Goal: Transaction & Acquisition: Book appointment/travel/reservation

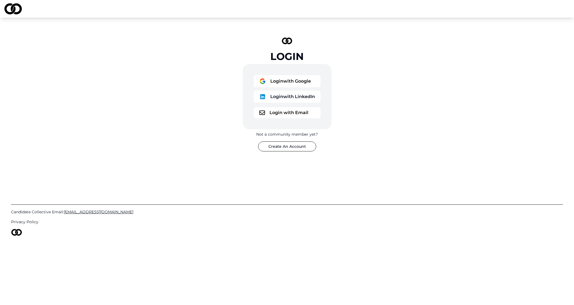
click at [314, 86] on button "Login with Google" at bounding box center [287, 81] width 67 height 12
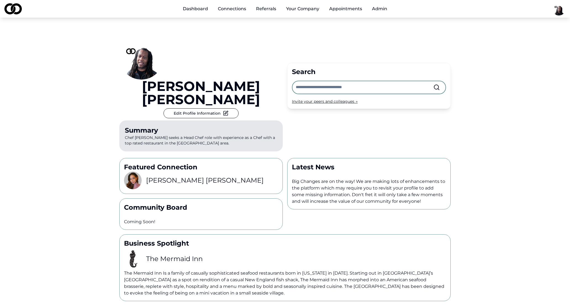
click at [175, 176] on h3 "[PERSON_NAME]" at bounding box center [205, 180] width 118 height 9
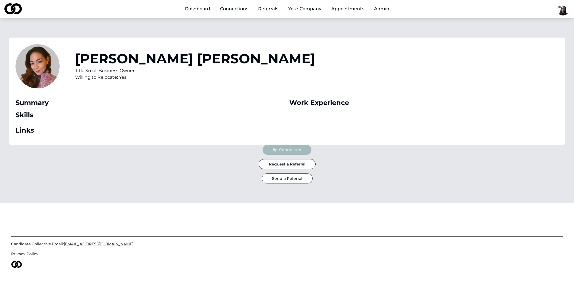
click at [292, 181] on button "Send a Referral" at bounding box center [287, 178] width 51 height 10
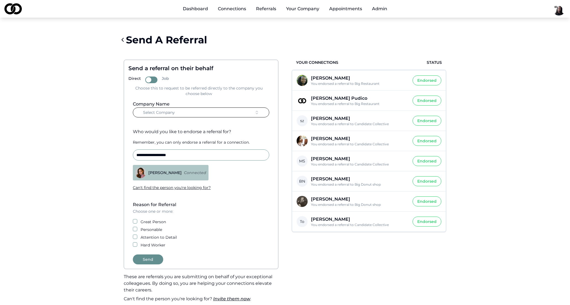
drag, startPoint x: 199, startPoint y: 57, endPoint x: 402, endPoint y: 261, distance: 287.2
click at [402, 261] on div "**********" at bounding box center [284, 168] width 331 height 278
click at [346, 8] on link "Appointments" at bounding box center [346, 8] width 42 height 11
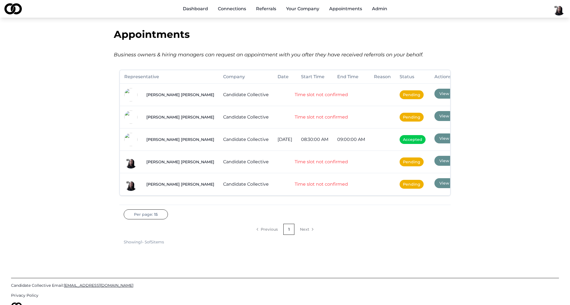
click at [230, 7] on link "Connections" at bounding box center [231, 8] width 37 height 11
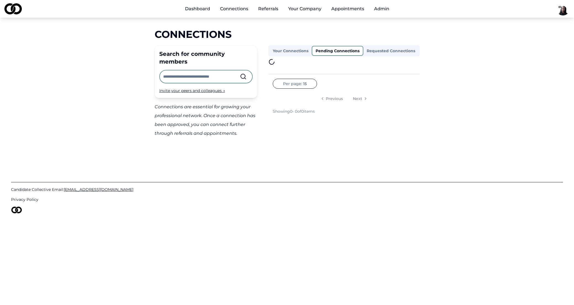
click at [325, 51] on button "Pending Connections" at bounding box center [338, 51] width 52 height 10
click at [302, 51] on button "Your Connections" at bounding box center [290, 50] width 42 height 9
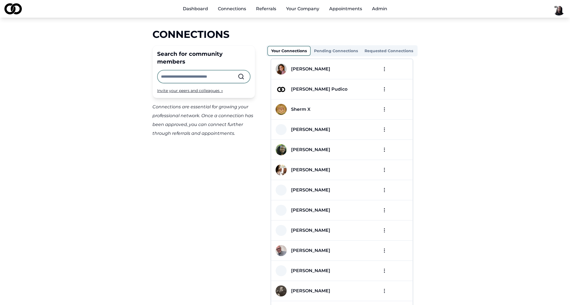
click at [335, 52] on button "Pending Connections" at bounding box center [336, 50] width 51 height 9
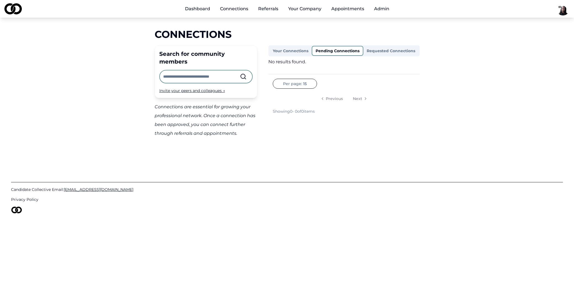
click at [304, 51] on button "Your Connections" at bounding box center [290, 50] width 42 height 9
click at [329, 51] on button "Pending Connections" at bounding box center [335, 51] width 52 height 10
click at [299, 49] on button "Your Connections" at bounding box center [290, 50] width 42 height 9
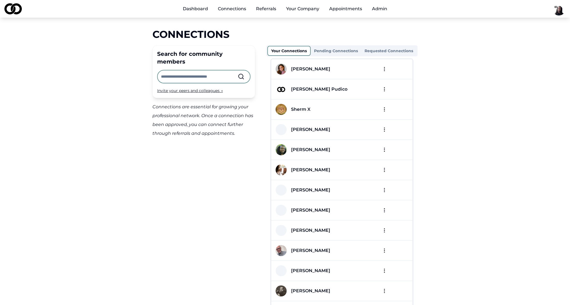
click at [333, 52] on button "Pending Connections" at bounding box center [336, 50] width 51 height 9
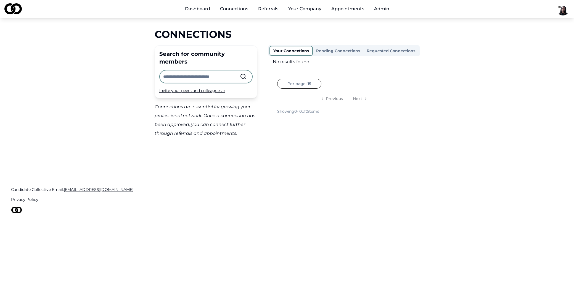
click at [295, 50] on button "Your Connections" at bounding box center [290, 51] width 43 height 10
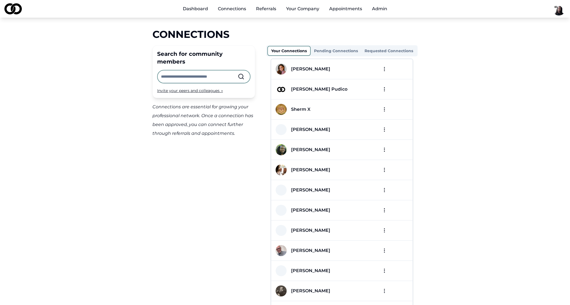
click at [348, 10] on link "Appointments" at bounding box center [346, 8] width 42 height 11
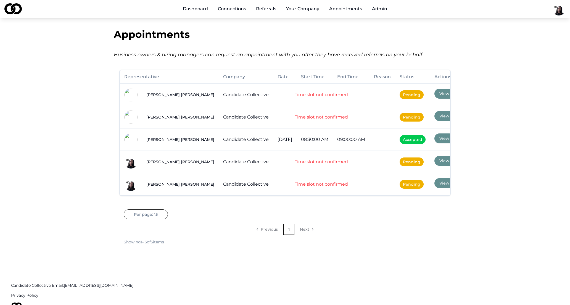
click at [225, 97] on link "Candidate Collective" at bounding box center [246, 94] width 46 height 5
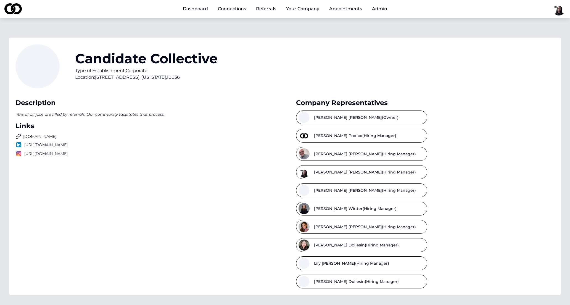
click at [346, 9] on link "Appointments" at bounding box center [346, 8] width 42 height 11
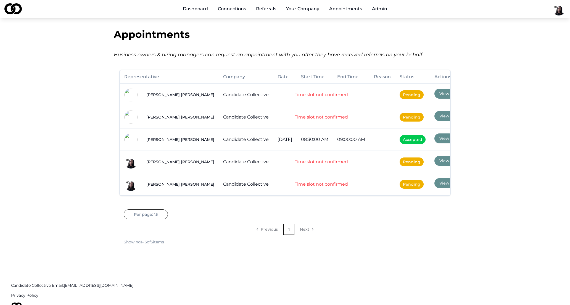
click at [440, 96] on button "View" at bounding box center [444, 94] width 20 height 10
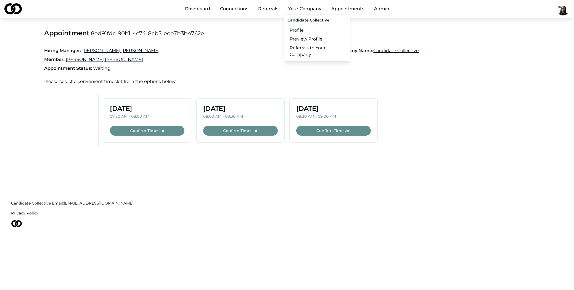
click at [299, 8] on button "Your Company" at bounding box center [305, 8] width 42 height 11
click at [340, 10] on link "Appointments" at bounding box center [348, 8] width 42 height 11
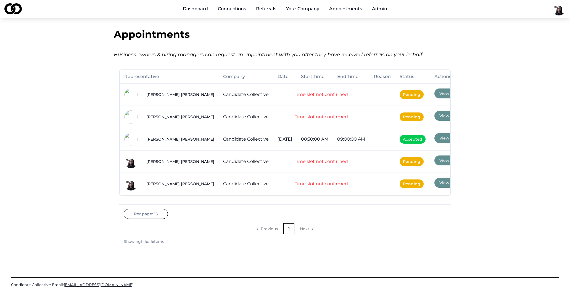
click at [442, 140] on button "View" at bounding box center [444, 138] width 20 height 10
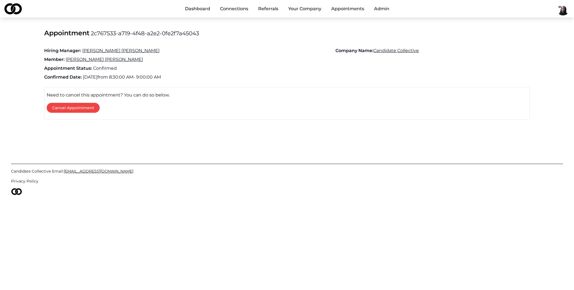
click at [349, 8] on link "Appointments" at bounding box center [348, 8] width 42 height 11
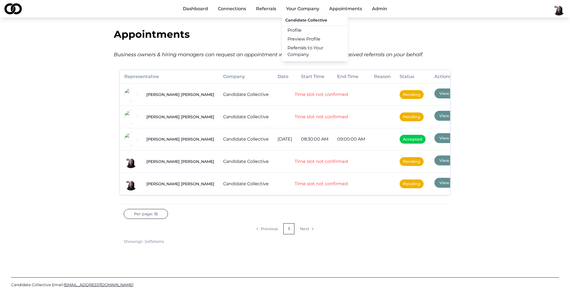
click at [302, 51] on link "Referrals to Your Company" at bounding box center [315, 51] width 66 height 15
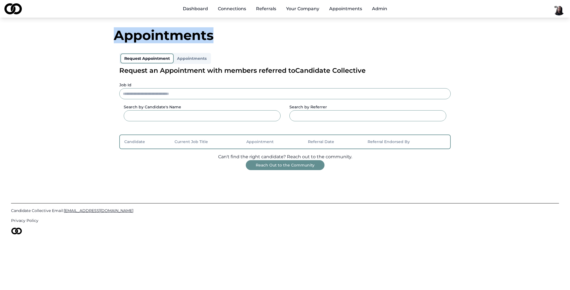
drag, startPoint x: 114, startPoint y: 34, endPoint x: 220, endPoint y: 34, distance: 106.0
click at [220, 34] on div "Appointments Request Appointment Appointments Request an Appointment with membe…" at bounding box center [284, 100] width 353 height 142
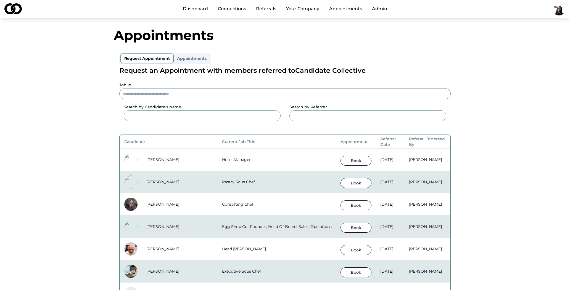
click at [171, 115] on input at bounding box center [202, 115] width 157 height 11
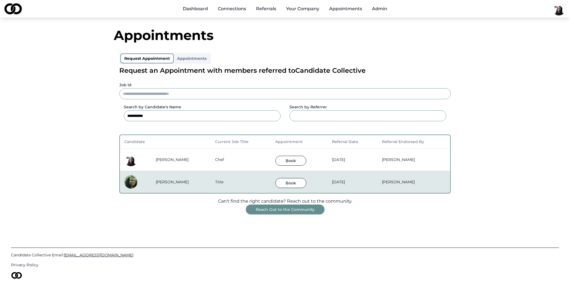
type input "**********"
click at [280, 184] on button "Book" at bounding box center [290, 183] width 31 height 10
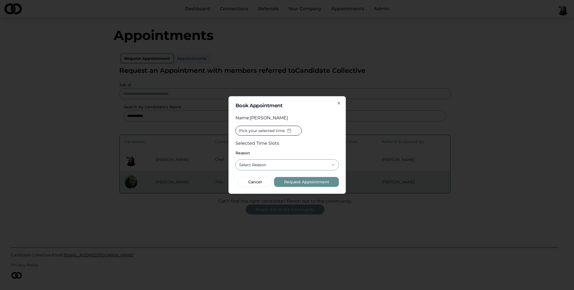
click at [271, 129] on span "Pick your selected time" at bounding box center [262, 131] width 46 height 6
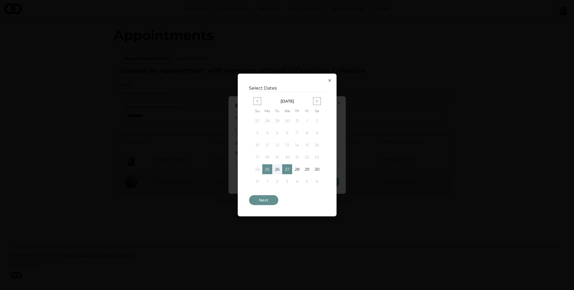
click at [264, 200] on button "Next" at bounding box center [263, 200] width 29 height 10
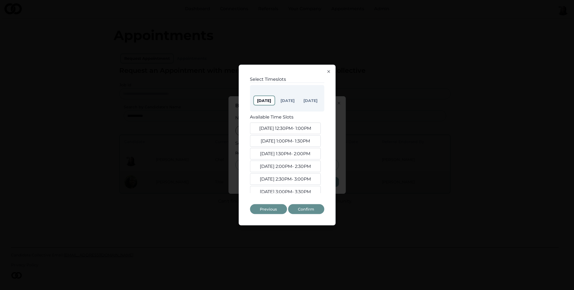
click at [300, 150] on button "[DATE] 1:30PM - 2:00PM" at bounding box center [285, 154] width 71 height 12
click at [302, 175] on button "[DATE] 2:30PM - 3:00PM" at bounding box center [285, 180] width 71 height 12
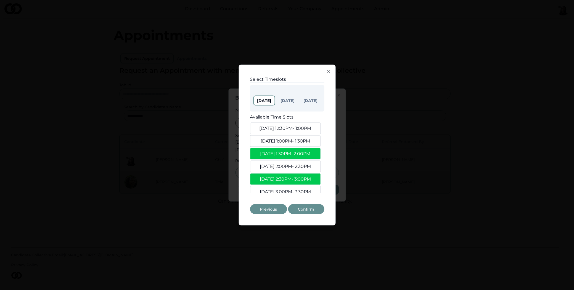
click at [304, 190] on button "[DATE] 3:00PM - 3:30PM" at bounding box center [285, 192] width 71 height 12
click at [306, 211] on button "Confirm" at bounding box center [306, 210] width 36 height 10
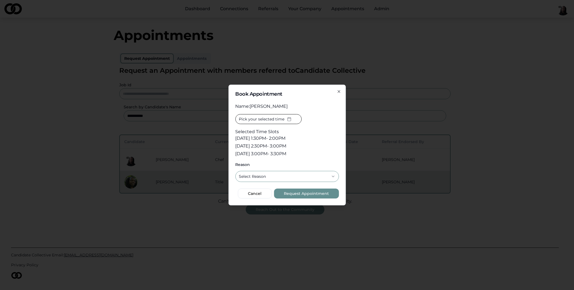
click at [303, 193] on button "Request Appointment" at bounding box center [306, 194] width 65 height 10
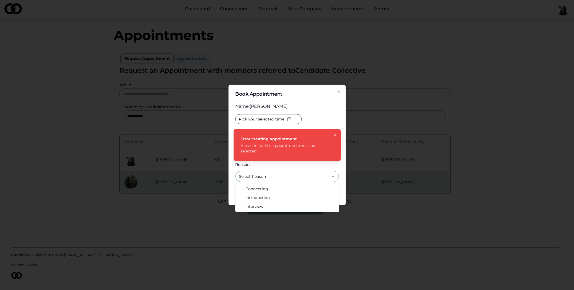
click at [296, 177] on button "Select Reason" at bounding box center [287, 176] width 104 height 11
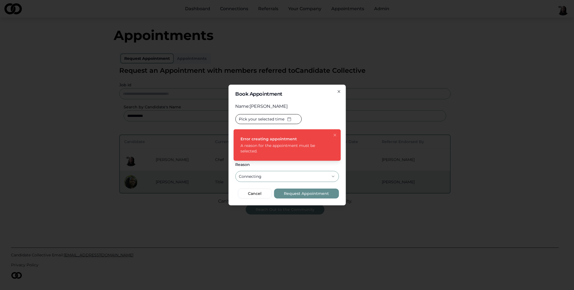
click at [292, 193] on button "Request Appointment" at bounding box center [306, 194] width 65 height 10
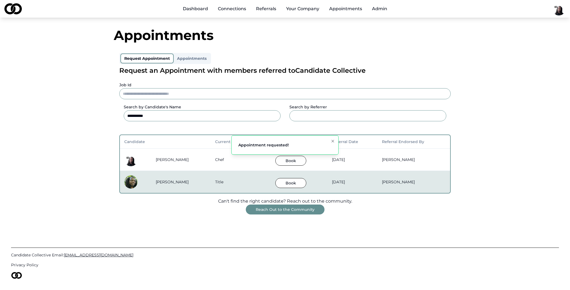
click at [333, 141] on icon "Notifications (F8)" at bounding box center [332, 141] width 4 height 4
